Goal: Information Seeking & Learning: Learn about a topic

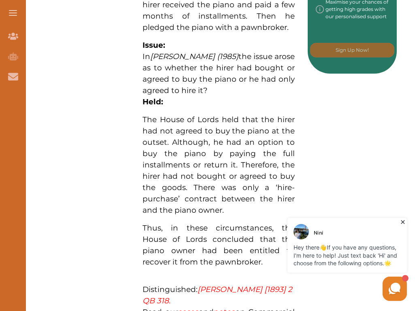
scroll to position [522, 0]
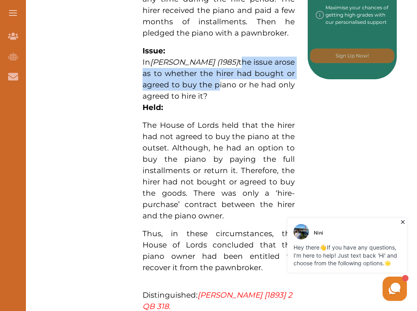
drag, startPoint x: 260, startPoint y: 60, endPoint x: 267, endPoint y: 85, distance: 26.0
click at [267, 85] on span "the issue arose as to whether the hirer had bought or agreed to buy the piano o…" at bounding box center [219, 79] width 152 height 43
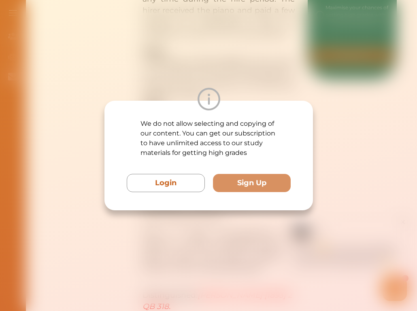
click at [267, 85] on div "We do not allow selecting and copying of our content. You can get our subscript…" at bounding box center [208, 155] width 417 height 311
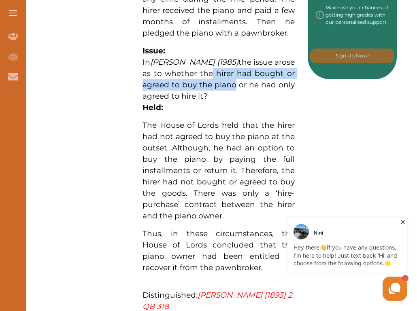
drag, startPoint x: 249, startPoint y: 73, endPoint x: 284, endPoint y: 81, distance: 35.9
click at [284, 81] on span "the issue arose as to whether the hirer had bought or agreed to buy the piano o…" at bounding box center [219, 79] width 152 height 43
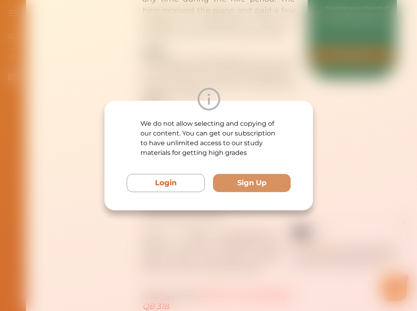
click at [252, 88] on div at bounding box center [208, 99] width 209 height 23
click at [16, 21] on div "We do not allow selecting and copying of our content. You can get our subscript…" at bounding box center [208, 155] width 417 height 311
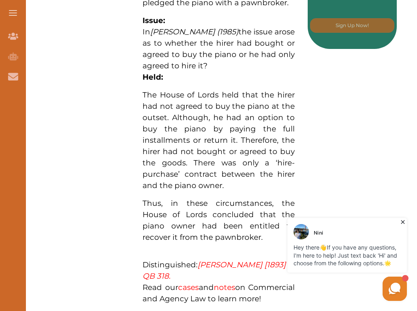
scroll to position [566, 0]
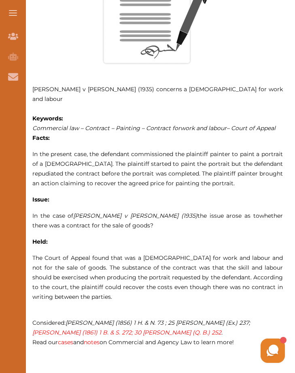
scroll to position [411, 0]
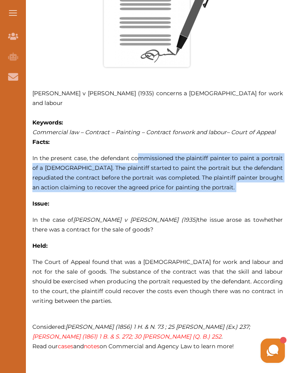
drag, startPoint x: 153, startPoint y: 150, endPoint x: 220, endPoint y: 184, distance: 74.6
click at [220, 184] on p "[PERSON_NAME] v [PERSON_NAME] (1935) concerns a [DEMOGRAPHIC_DATA] for work and…" at bounding box center [157, 158] width 251 height 423
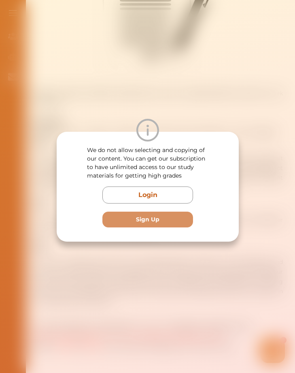
click at [219, 184] on div "We do not allow selecting and copying of our content. You can get our subscript…" at bounding box center [148, 187] width 182 height 110
click at [112, 36] on div "We do not allow selecting and copying of our content. You can get our subscript…" at bounding box center [147, 186] width 295 height 373
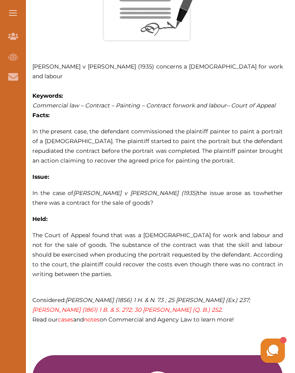
scroll to position [438, 0]
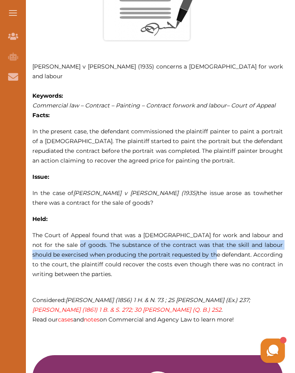
drag, startPoint x: 64, startPoint y: 235, endPoint x: 228, endPoint y: 242, distance: 164.6
click at [228, 242] on span "The Court of Appeal found that was a [DEMOGRAPHIC_DATA] for work and labour and…" at bounding box center [157, 254] width 251 height 46
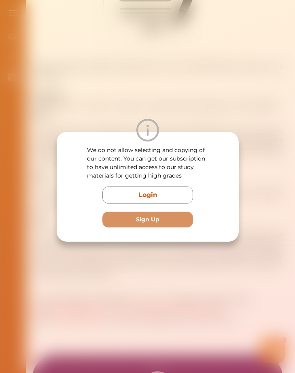
click at [227, 242] on div "We do not allow selecting and copying of our content. You can get our subscript…" at bounding box center [147, 186] width 295 height 373
